Goal: Information Seeking & Learning: Understand process/instructions

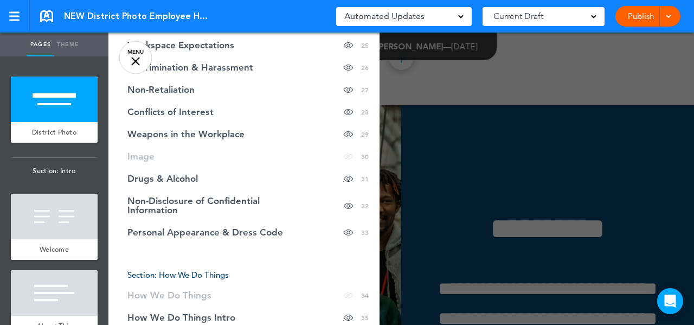
scroll to position [766, 0]
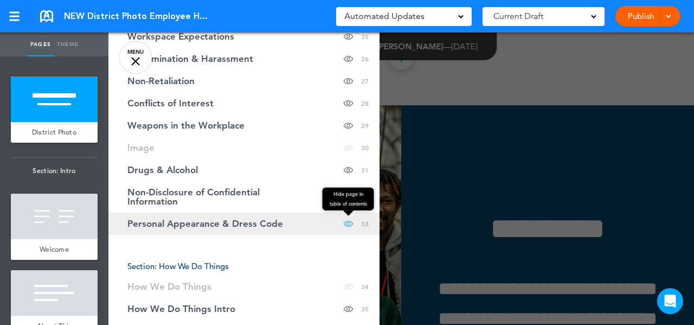
click at [344, 222] on span at bounding box center [348, 223] width 9 height 22
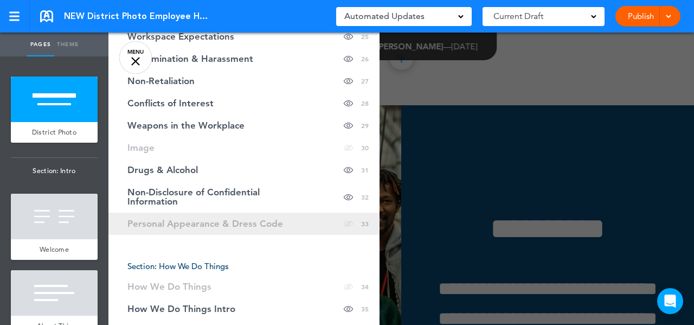
click at [344, 223] on span at bounding box center [348, 223] width 9 height 22
click at [240, 222] on span "Personal Appearance & Dress Code" at bounding box center [205, 223] width 156 height 9
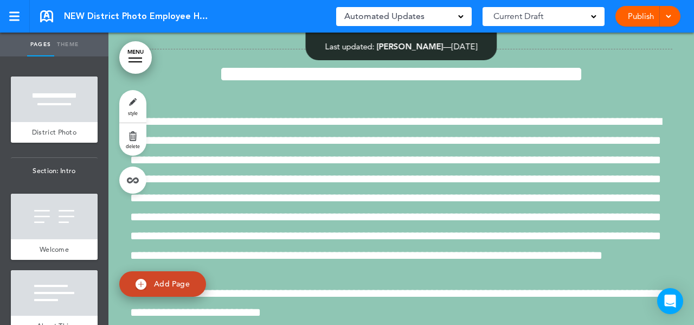
scroll to position [25854, 0]
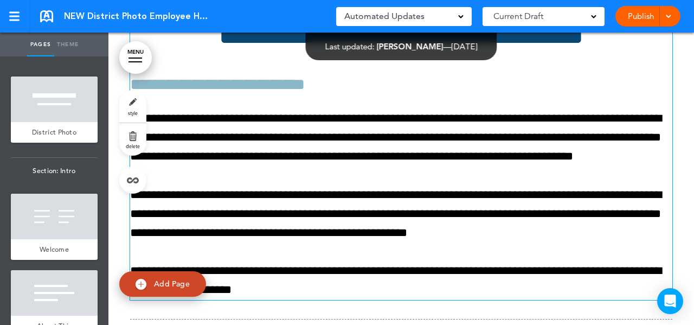
click at [413, 49] on h1 "**********" at bounding box center [401, 35] width 542 height 30
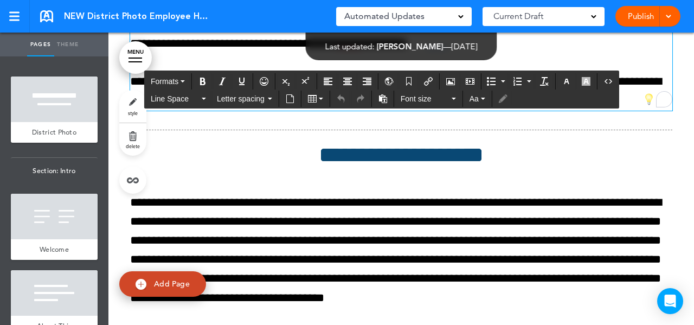
scroll to position [26081, 0]
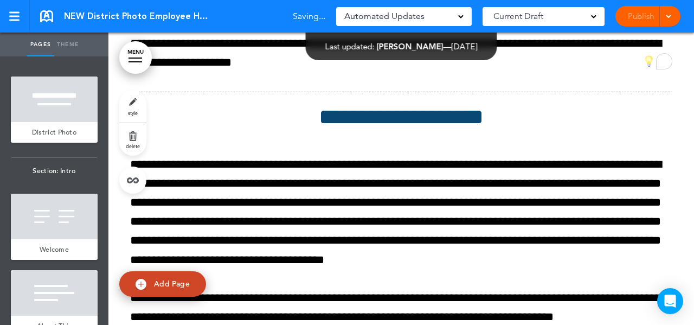
click at [68, 46] on link "Theme" at bounding box center [67, 45] width 27 height 24
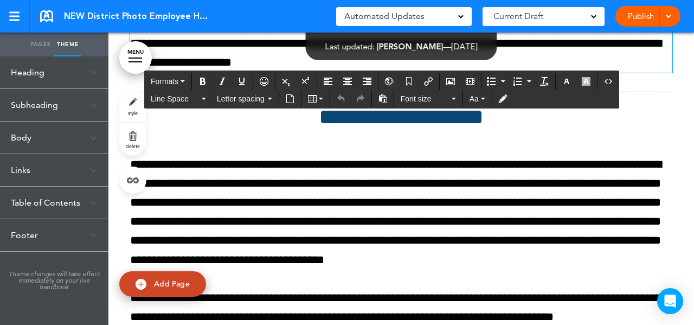
click at [89, 139] on img at bounding box center [93, 137] width 8 height 6
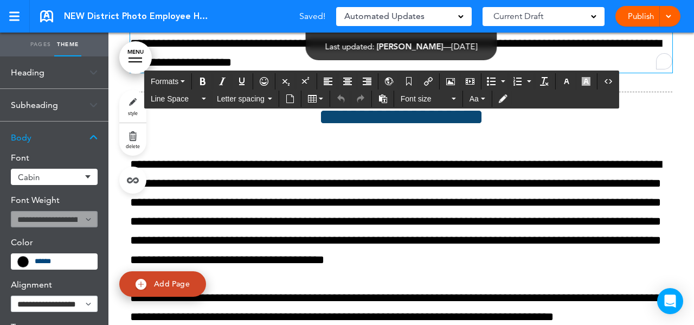
click at [449, 103] on button "Font size" at bounding box center [428, 98] width 64 height 15
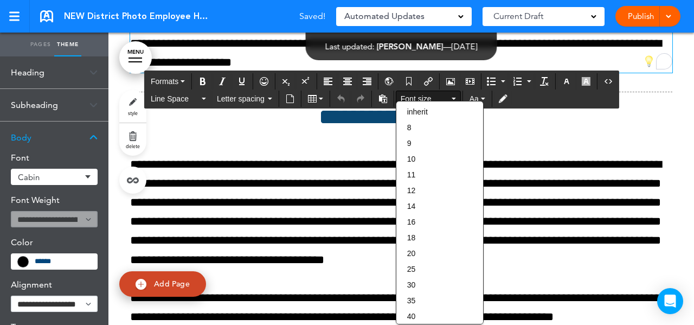
click at [449, 103] on div "inherit 8 9 10 11 12 14 16 18 20 25 30 35 40 45 50 60 70 80 90" at bounding box center [440, 212] width 88 height 223
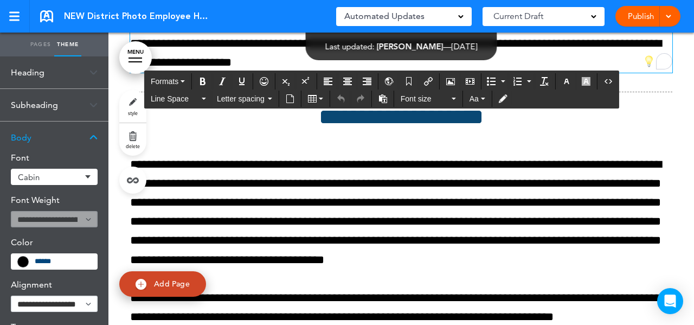
click at [184, 83] on button "Formats" at bounding box center [167, 81] width 43 height 15
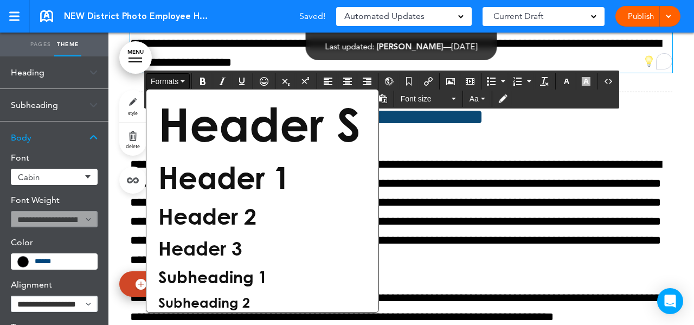
click at [184, 83] on button "Formats" at bounding box center [167, 81] width 43 height 15
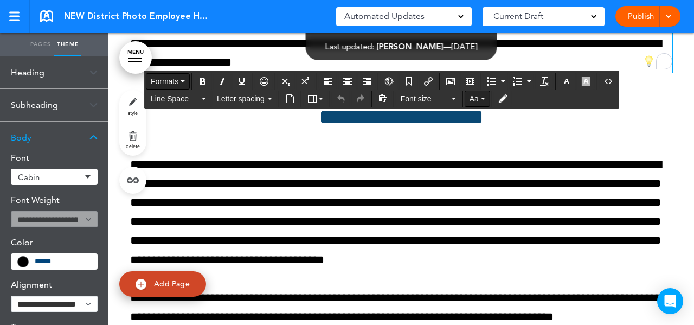
click at [481, 99] on icon "button" at bounding box center [483, 99] width 4 height 2
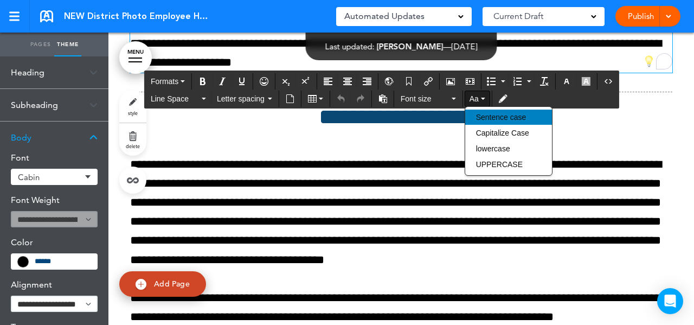
click at [488, 113] on span "Sentence case" at bounding box center [501, 117] width 50 height 9
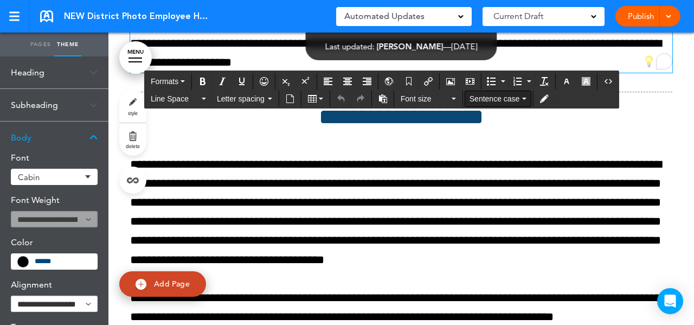
click at [522, 94] on button "Sentence case" at bounding box center [498, 98] width 66 height 15
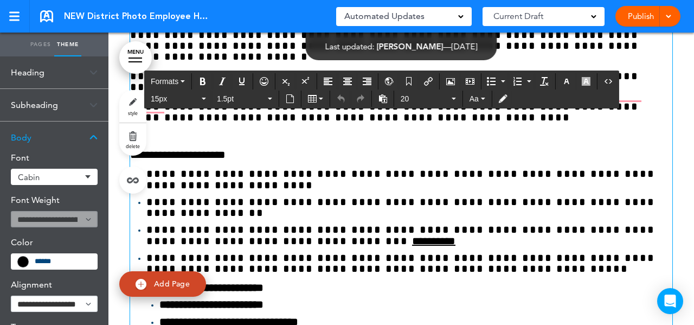
scroll to position [27471, 0]
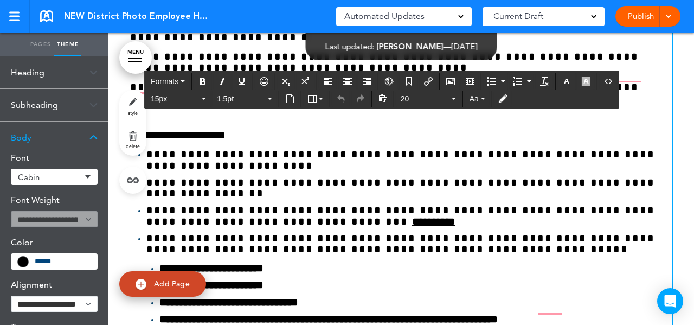
drag, startPoint x: 127, startPoint y: 222, endPoint x: 603, endPoint y: 296, distance: 481.0
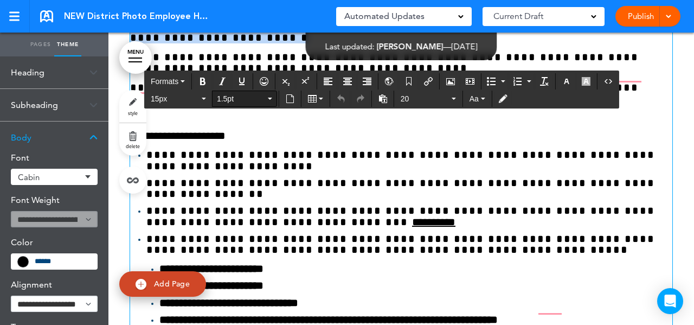
scroll to position [27472, 0]
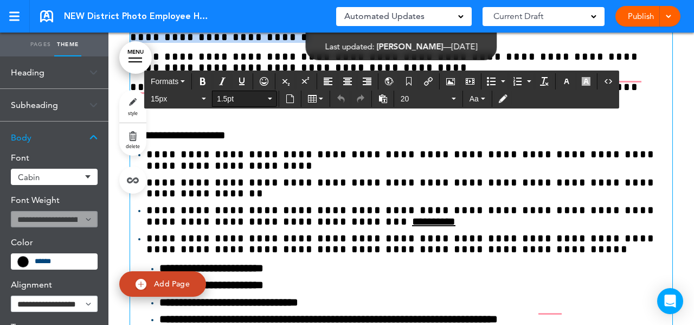
click at [270, 96] on button "1.5pt" at bounding box center [244, 98] width 64 height 15
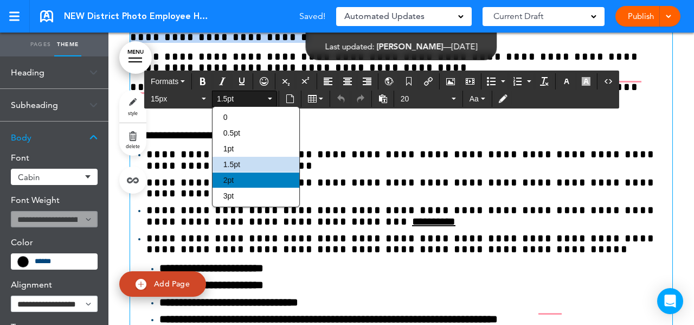
click at [243, 175] on div "2pt" at bounding box center [255, 179] width 87 height 15
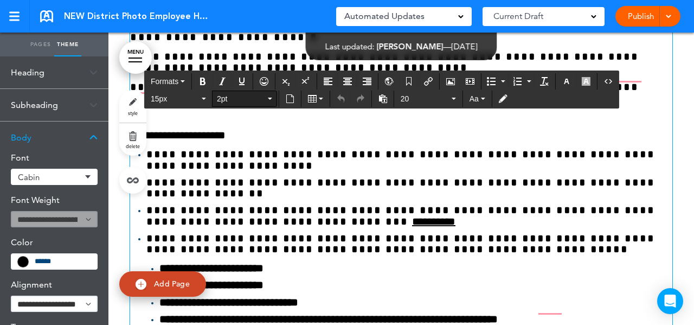
click at [269, 100] on button "2pt" at bounding box center [244, 98] width 64 height 15
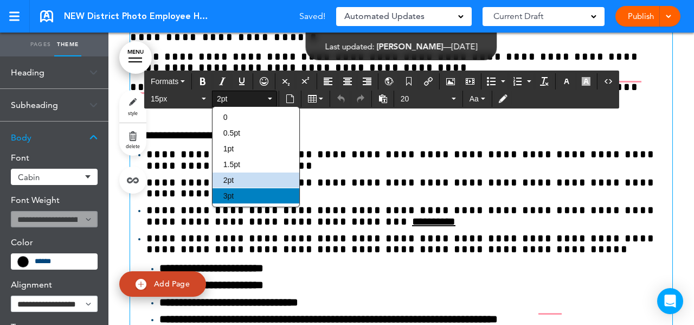
click at [244, 196] on div "3pt" at bounding box center [255, 195] width 87 height 15
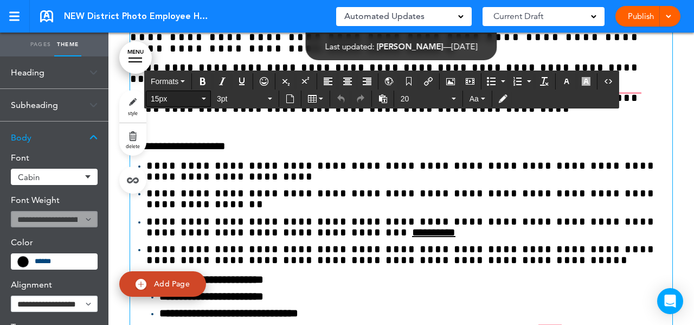
click at [203, 98] on icon "button" at bounding box center [204, 99] width 4 height 2
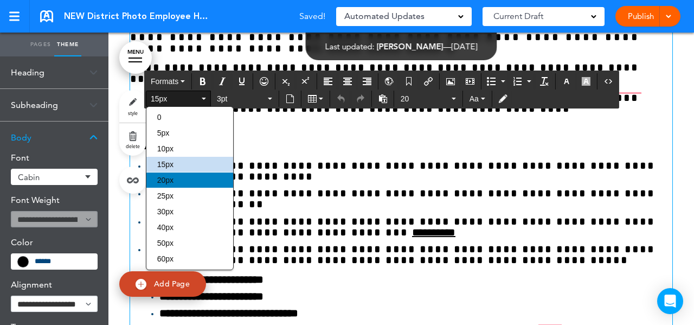
click at [176, 184] on div "20px" at bounding box center [189, 179] width 87 height 15
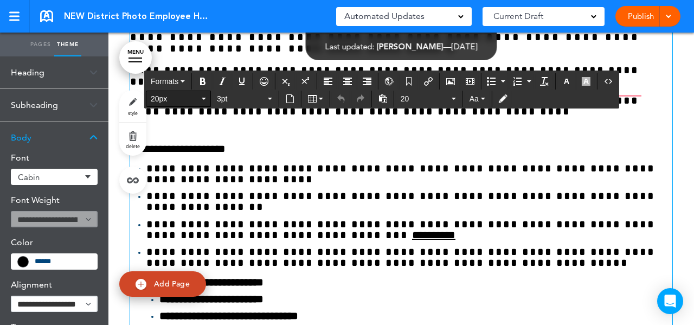
click at [200, 99] on button "20px" at bounding box center [178, 98] width 64 height 15
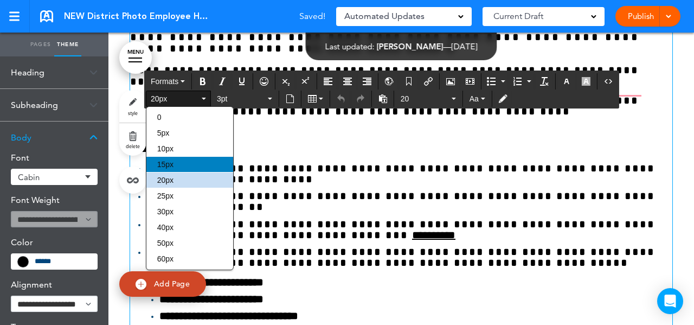
click at [181, 161] on div "15px" at bounding box center [189, 164] width 87 height 15
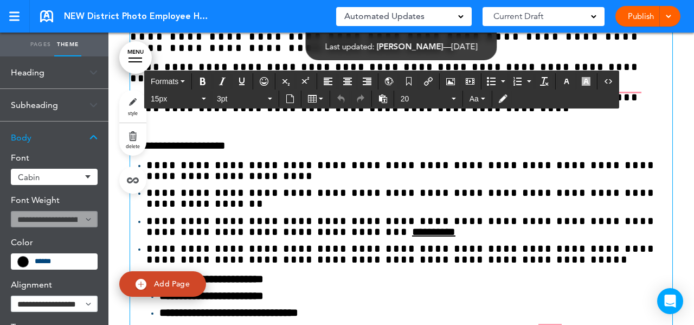
scroll to position [27471, 0]
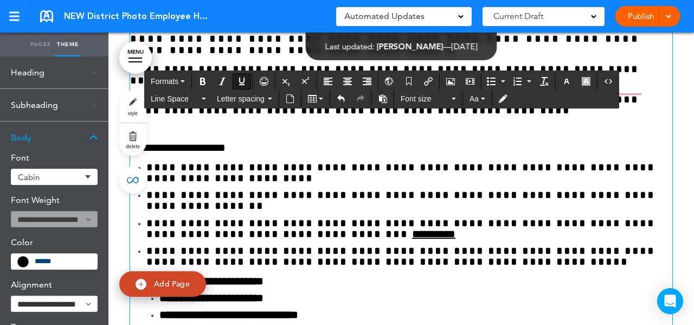
scroll to position [27471, 0]
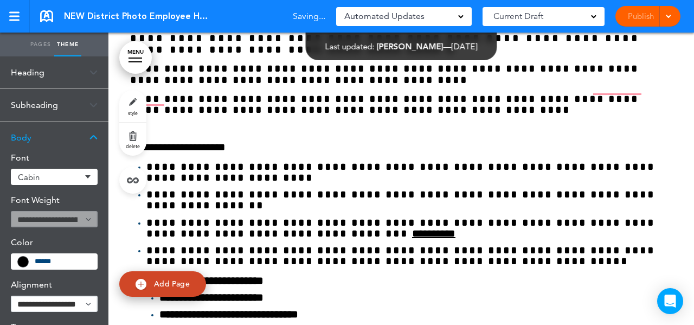
click at [87, 174] on div "Cabin" at bounding box center [54, 177] width 87 height 16
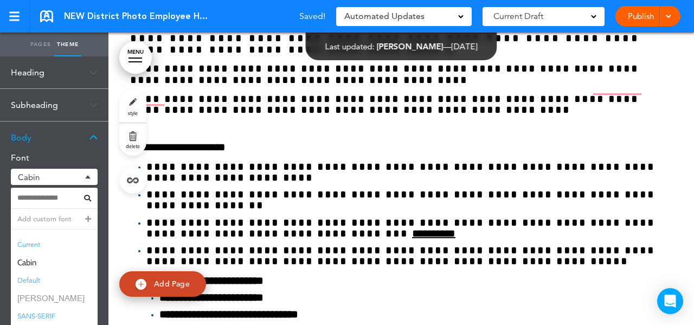
click at [28, 299] on span "[PERSON_NAME]" at bounding box center [54, 298] width 87 height 16
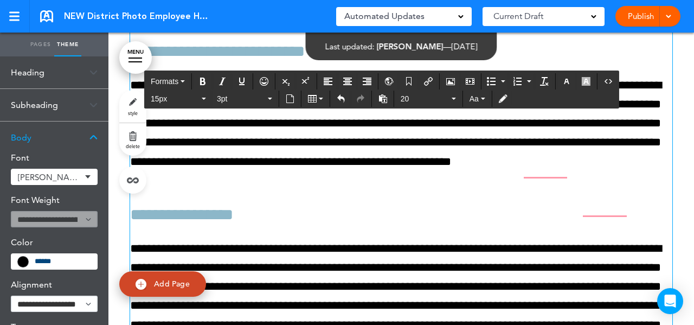
scroll to position [28325, 0]
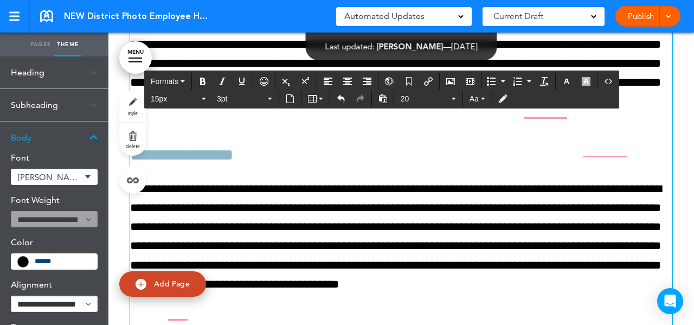
drag, startPoint x: 130, startPoint y: 222, endPoint x: 465, endPoint y: 238, distance: 336.4
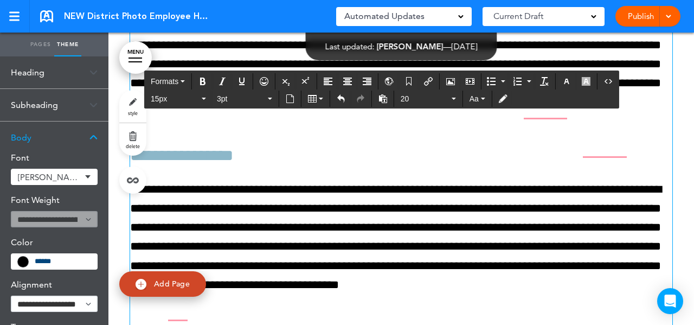
scroll to position [28325, 0]
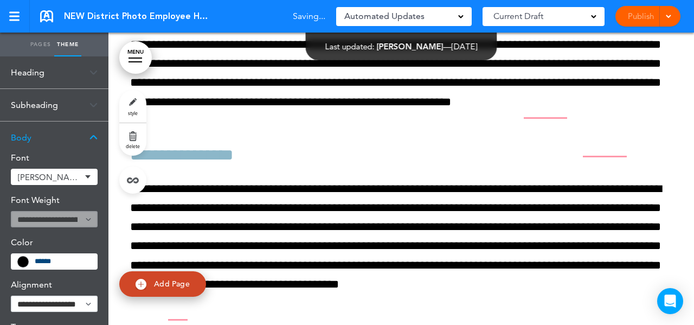
click at [87, 174] on div "[PERSON_NAME]" at bounding box center [54, 177] width 87 height 16
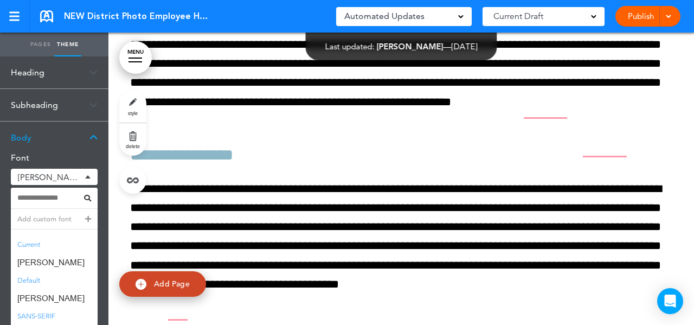
click at [30, 282] on li "Default" at bounding box center [54, 280] width 87 height 20
click at [92, 177] on div "[PERSON_NAME]" at bounding box center [54, 177] width 87 height 16
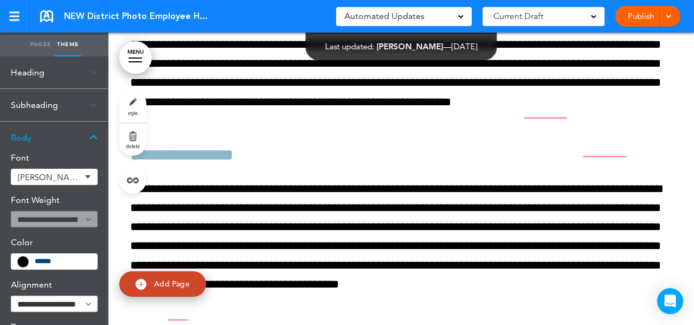
click at [92, 177] on div "[PERSON_NAME]" at bounding box center [54, 177] width 87 height 16
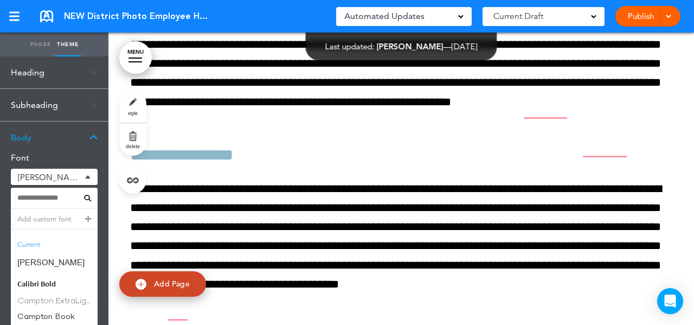
scroll to position [792, 0]
click at [60, 297] on span "Cabin" at bounding box center [54, 297] width 87 height 16
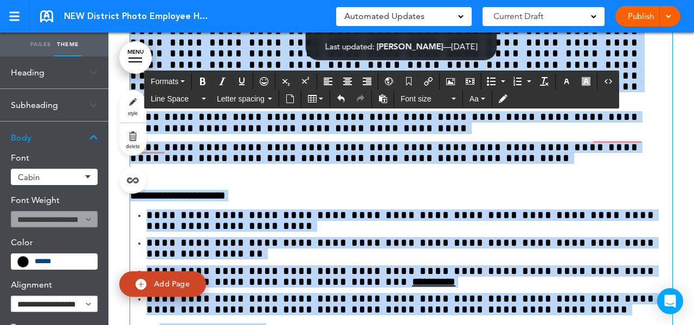
scroll to position [27423, 0]
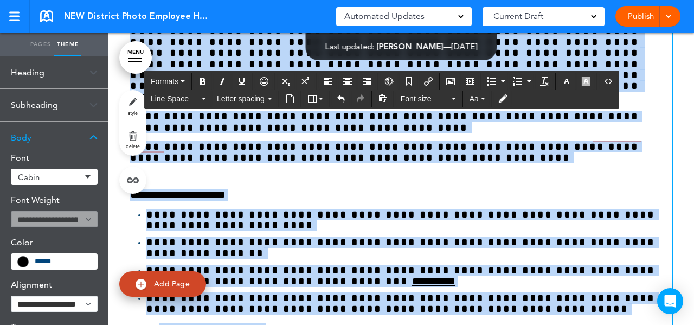
drag, startPoint x: 295, startPoint y: 241, endPoint x: 124, endPoint y: 213, distance: 173.4
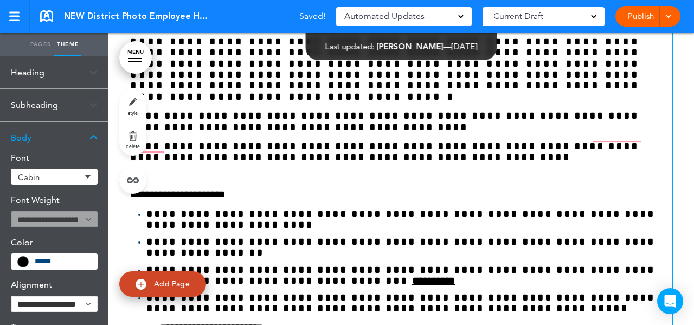
scroll to position [27422, 0]
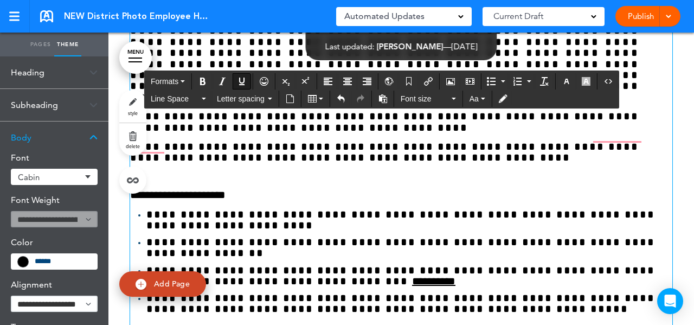
click at [329, 102] on span "**********" at bounding box center [384, 47] width 509 height 111
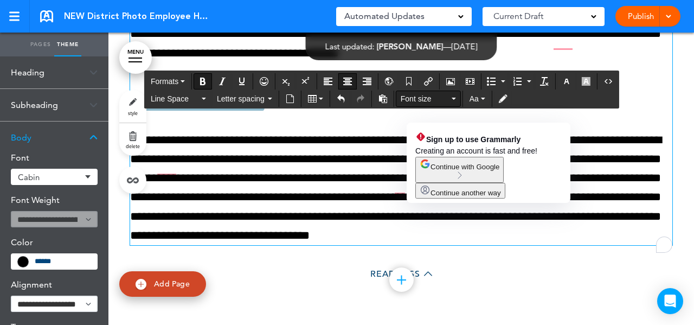
scroll to position [28442, 0]
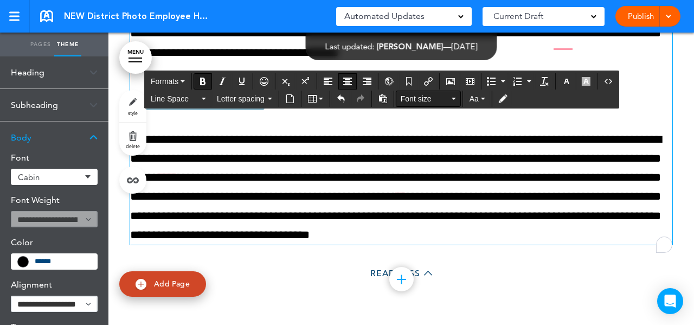
drag, startPoint x: 196, startPoint y: 247, endPoint x: 451, endPoint y: 106, distance: 292.0
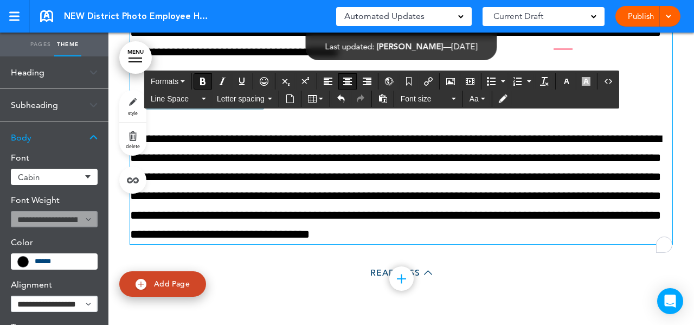
scroll to position [28442, 0]
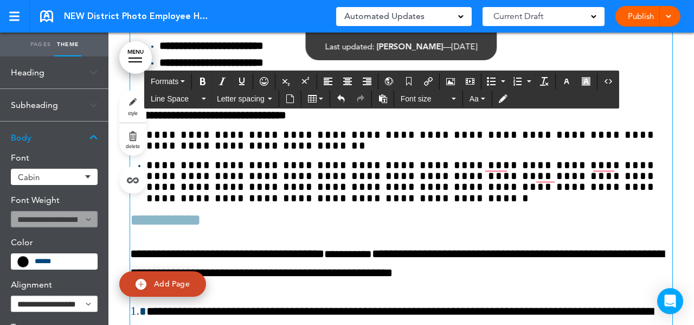
scroll to position [27705, 0]
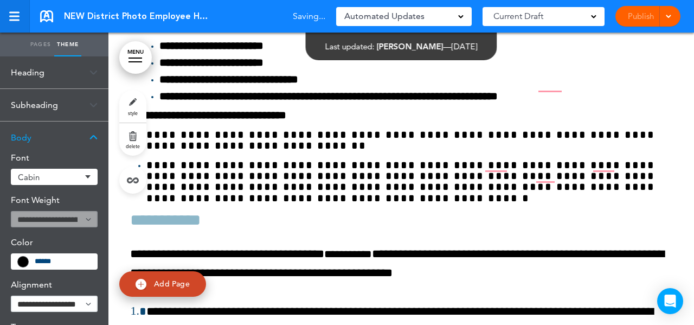
click at [14, 20] on div at bounding box center [14, 21] width 10 height 2
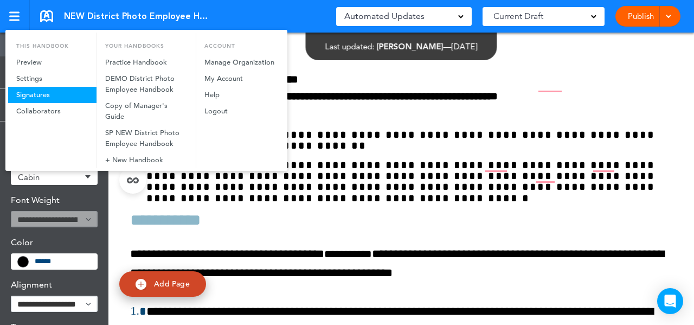
click at [51, 93] on link "Signatures" at bounding box center [52, 95] width 88 height 16
